Goal: Task Accomplishment & Management: Use online tool/utility

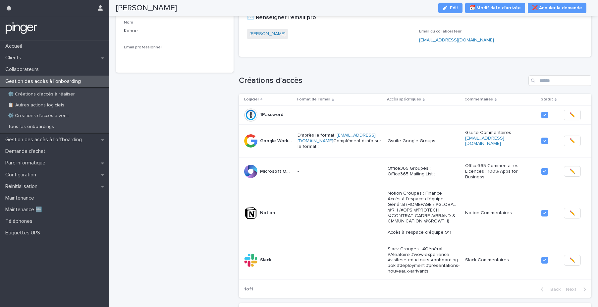
scroll to position [96, 0]
click at [54, 72] on div "Collaborateurs" at bounding box center [54, 70] width 109 height 12
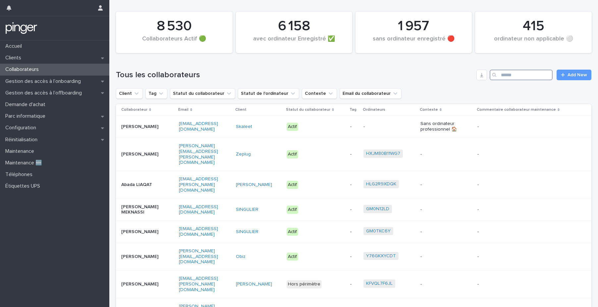
drag, startPoint x: 514, startPoint y: 71, endPoint x: 514, endPoint y: 75, distance: 4.3
click at [477, 72] on input "Search" at bounding box center [521, 75] width 63 height 11
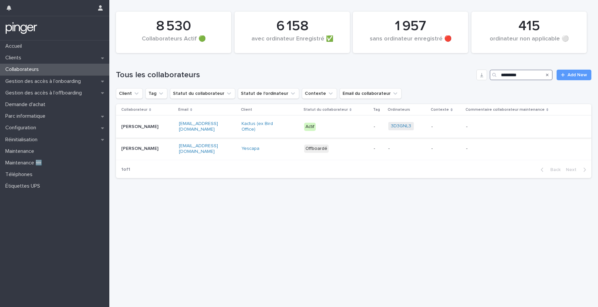
type input "*********"
click at [218, 130] on div "manon.massou@kactus.com" at bounding box center [207, 126] width 57 height 17
type input "***"
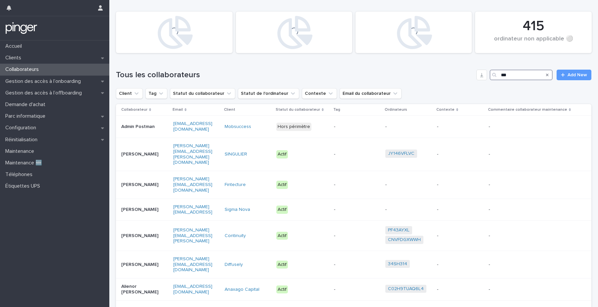
click at [514, 77] on input "***" at bounding box center [521, 75] width 63 height 11
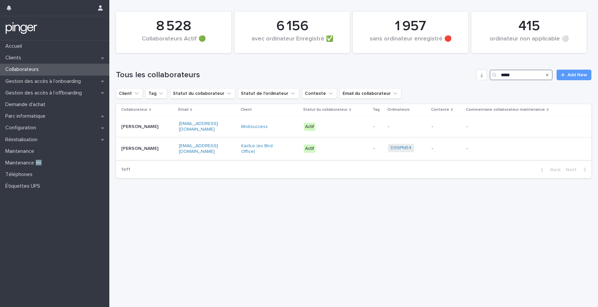
type input "*****"
click at [162, 151] on p "Zeli Noura Kohue" at bounding box center [141, 149] width 41 height 6
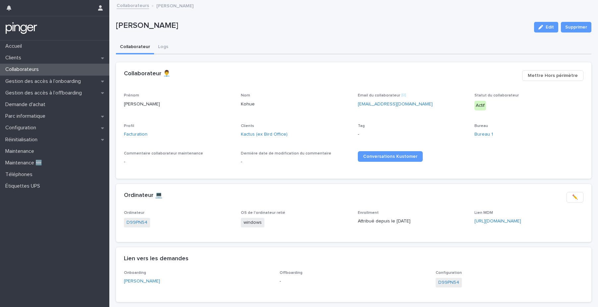
scroll to position [34, 0]
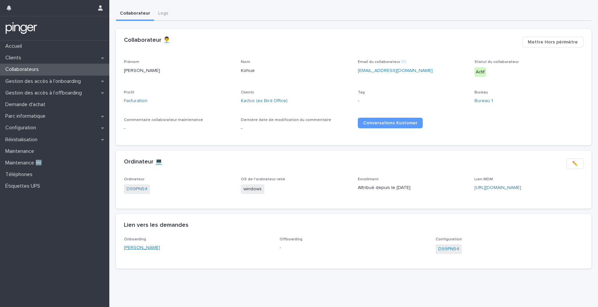
click at [136, 246] on link "Zeli Noura Kohue" at bounding box center [142, 247] width 36 height 7
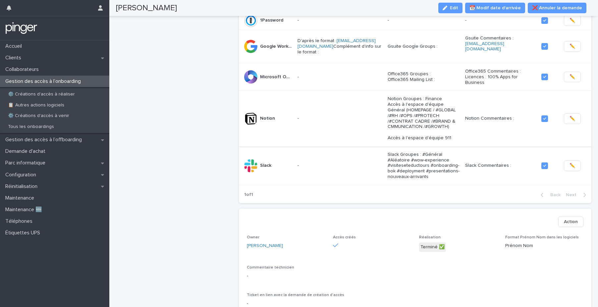
scroll to position [74, 0]
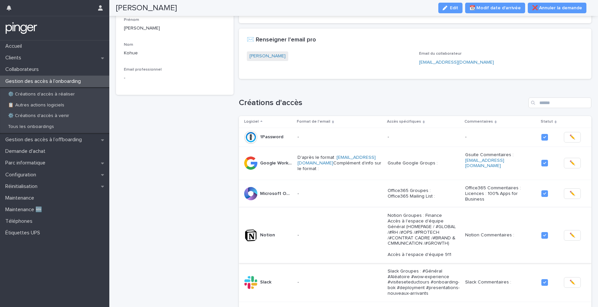
click at [141, 220] on div "Zeli Noura Kohue 8/9/2025 Client Kactus (ex Bird Office) Prénom Zeli Noura Nom …" at bounding box center [175, 283] width 118 height 649
click at [55, 73] on div "Collaborateurs" at bounding box center [54, 70] width 109 height 12
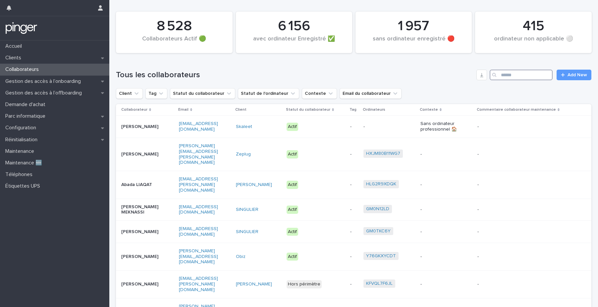
click at [522, 77] on input "Search" at bounding box center [521, 75] width 63 height 11
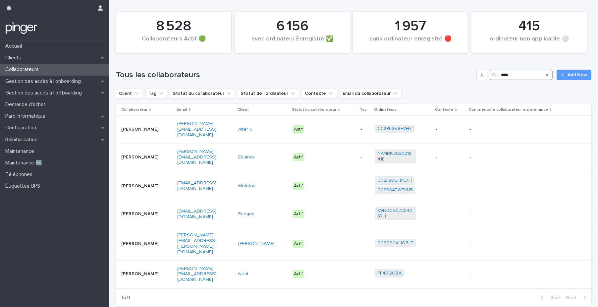
type input "****"
click at [164, 268] on div "Léna Rayssac" at bounding box center [146, 273] width 51 height 11
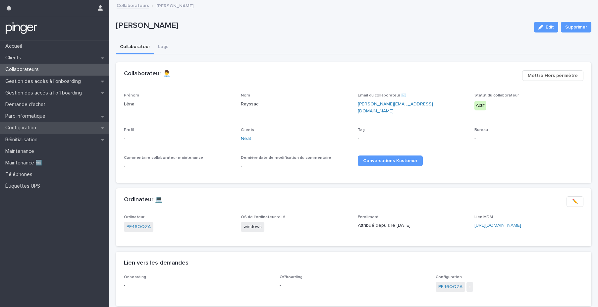
click at [27, 128] on p "Configuration" at bounding box center [22, 128] width 39 height 6
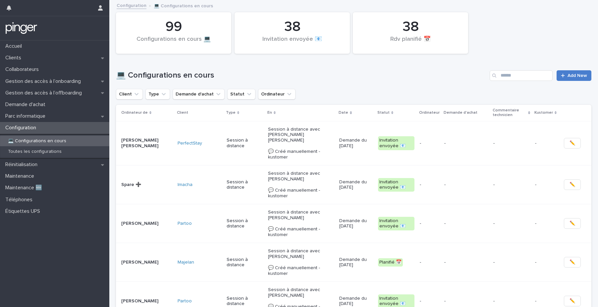
click at [570, 75] on span "Add New" at bounding box center [578, 75] width 20 height 5
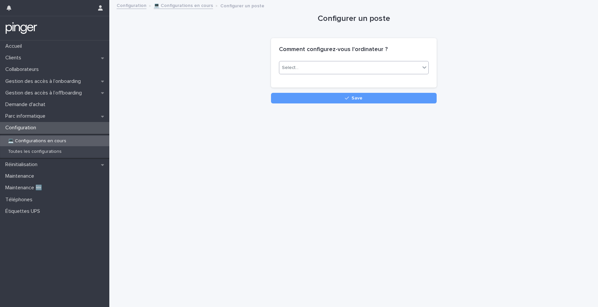
click at [289, 72] on div "Select..." at bounding box center [349, 67] width 141 height 11
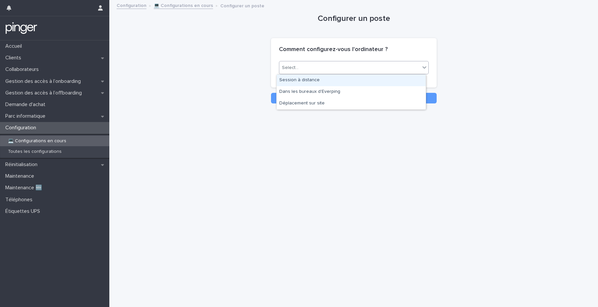
drag, startPoint x: 297, startPoint y: 87, endPoint x: 296, endPoint y: 82, distance: 5.0
click at [296, 82] on div "Session à distance" at bounding box center [351, 81] width 149 height 12
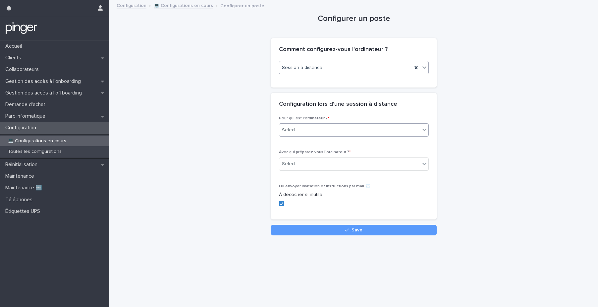
click at [304, 131] on div "Select..." at bounding box center [349, 130] width 141 height 11
click at [303, 144] on div "Collaborateur" at bounding box center [351, 143] width 149 height 12
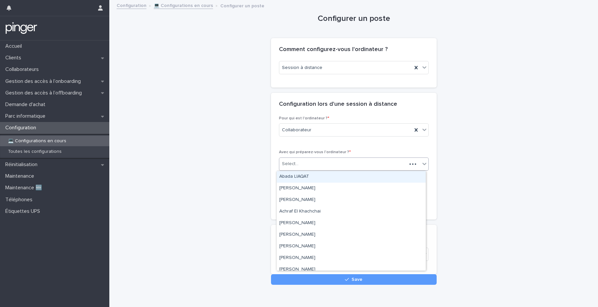
click at [298, 164] on div "Select..." at bounding box center [343, 163] width 128 height 11
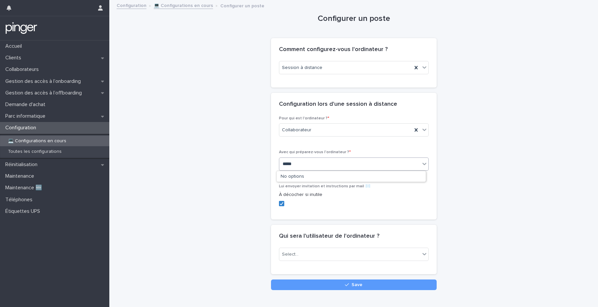
type input "******"
click at [297, 175] on div "Léna Rayssac" at bounding box center [351, 177] width 149 height 12
click at [281, 205] on span at bounding box center [281, 203] width 5 height 5
click at [297, 252] on div "Select..." at bounding box center [349, 254] width 141 height 11
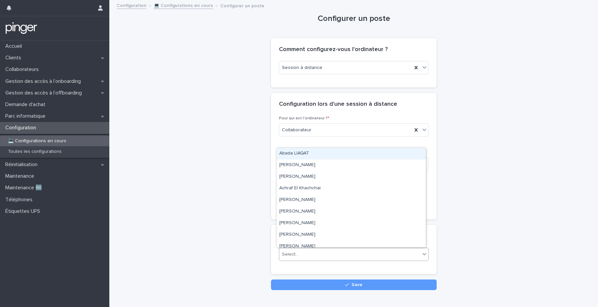
click at [271, 244] on div "Qui sera l'utilisateur de l'ordinateur ?" at bounding box center [354, 236] width 166 height 23
click at [311, 248] on div "Select..." at bounding box center [354, 254] width 150 height 13
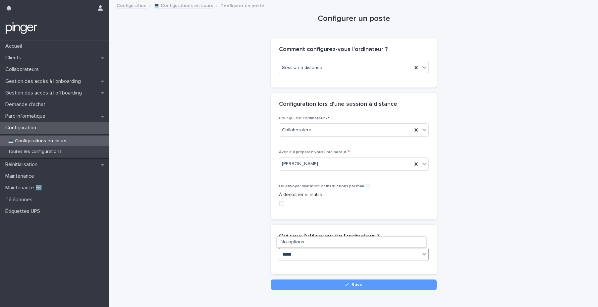
type input "******"
click at [302, 241] on div "Léna Rayssac" at bounding box center [351, 242] width 149 height 12
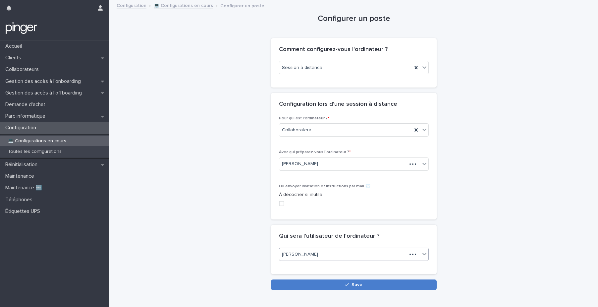
click at [319, 287] on button "Save" at bounding box center [354, 284] width 166 height 11
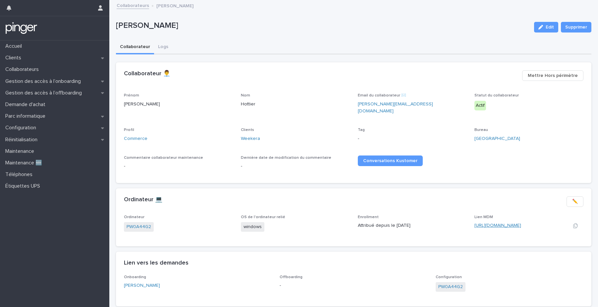
click at [510, 223] on link "https://eu.ninjarmm.com/#/deviceDashboard/4862/overview" at bounding box center [498, 225] width 47 height 5
click at [255, 135] on link "Weekera" at bounding box center [250, 138] width 19 height 7
click at [513, 223] on link "https://app.addigy.com/devices/64a1671c-fdce-4cc8-b25f-d42b1ba01d64" at bounding box center [498, 225] width 47 height 5
click at [488, 223] on div "https://eu.ninjarmm.com/#/deviceDashboard/5999/overview" at bounding box center [518, 225] width 87 height 7
click at [487, 223] on link "https://eu.ninjarmm.com/#/deviceDashboard/5999/overview" at bounding box center [498, 225] width 47 height 5
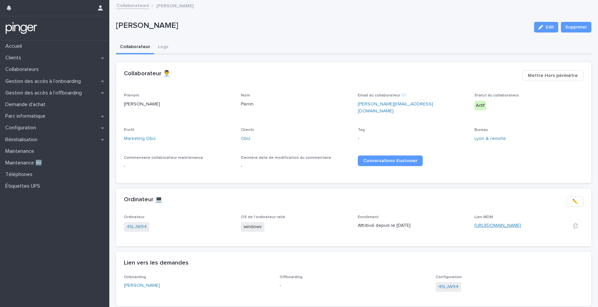
click at [491, 223] on link "[URL][DOMAIN_NAME]" at bounding box center [498, 225] width 47 height 5
